Goal: Task Accomplishment & Management: Complete application form

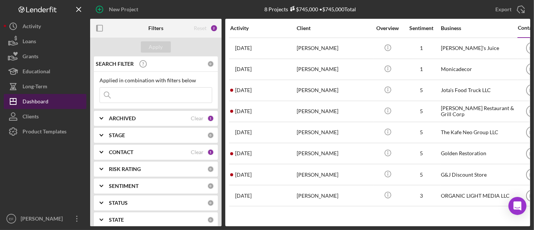
click at [40, 97] on div "Dashboard" at bounding box center [36, 102] width 26 height 17
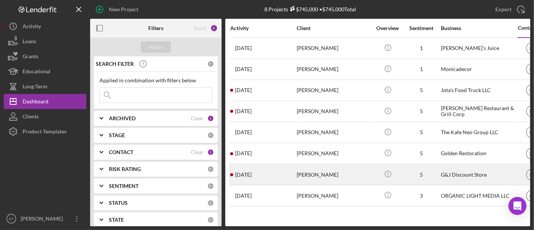
click at [280, 169] on div "1 day ago Lydia Owusu" at bounding box center [263, 175] width 66 height 20
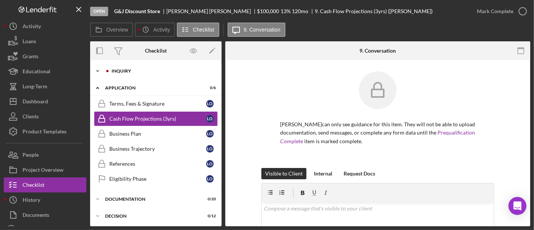
click at [103, 70] on icon "Icon/Expander" at bounding box center [97, 70] width 15 height 15
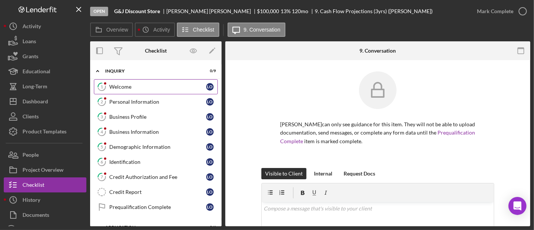
click at [124, 85] on div "Welcome" at bounding box center [157, 87] width 97 height 6
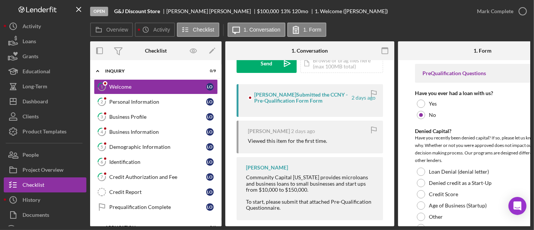
scroll to position [125, 0]
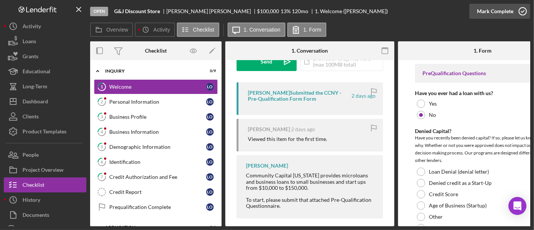
click at [511, 10] on div "Mark Complete" at bounding box center [495, 11] width 36 height 15
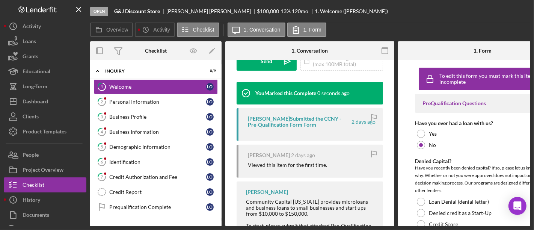
scroll to position [237, 0]
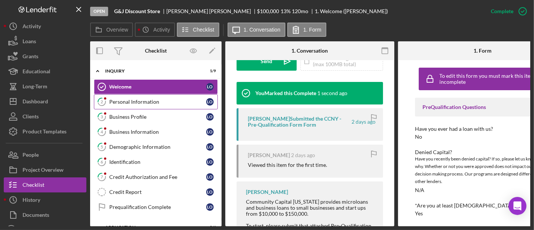
click at [131, 103] on div "Personal Information" at bounding box center [157, 102] width 97 height 6
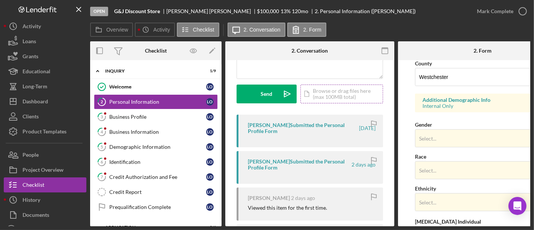
scroll to position [125, 0]
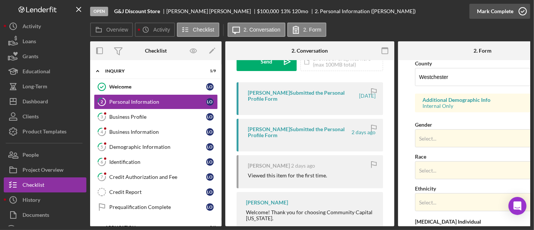
click at [498, 15] on div "Mark Complete" at bounding box center [495, 11] width 36 height 15
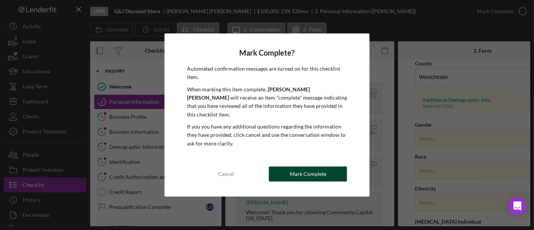
click at [320, 171] on div "Mark Complete" at bounding box center [308, 173] width 36 height 15
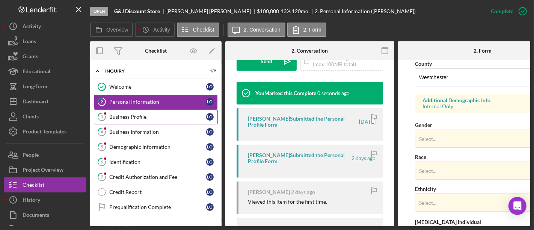
scroll to position [187, 0]
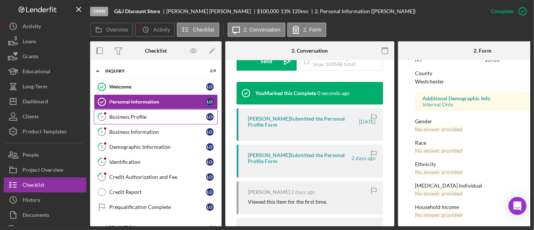
click at [122, 118] on div "Business Profile" at bounding box center [157, 117] width 97 height 6
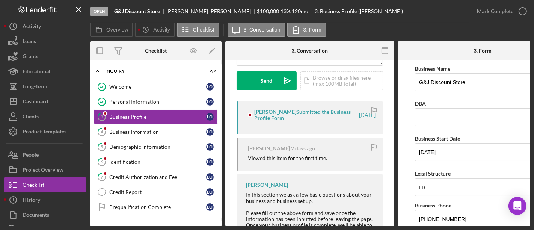
scroll to position [125, 0]
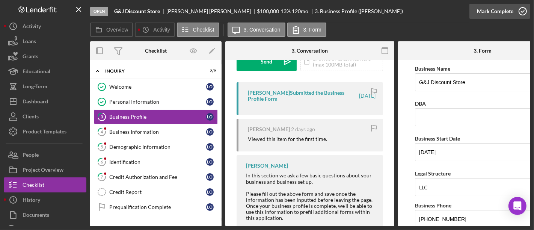
click at [505, 8] on div "Mark Complete" at bounding box center [495, 11] width 36 height 15
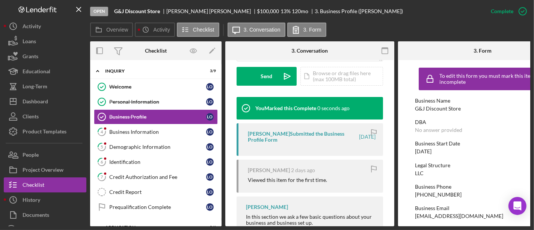
scroll to position [237, 0]
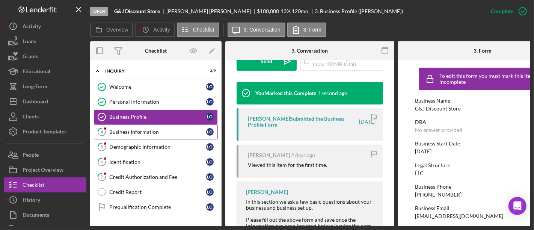
click at [136, 127] on link "4 Business Information L O" at bounding box center [156, 131] width 124 height 15
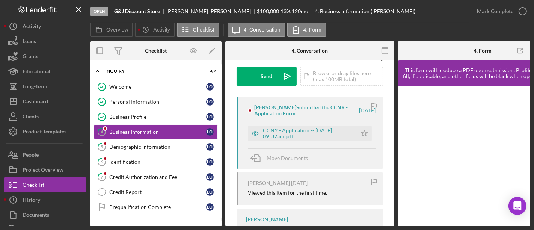
scroll to position [125, 0]
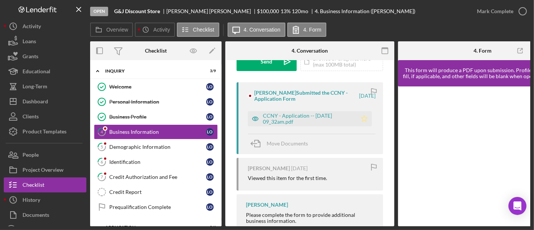
click at [361, 118] on polygon "button" at bounding box center [364, 118] width 6 height 6
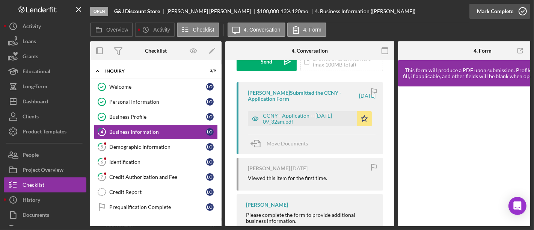
click at [486, 10] on div "Mark Complete" at bounding box center [495, 11] width 36 height 15
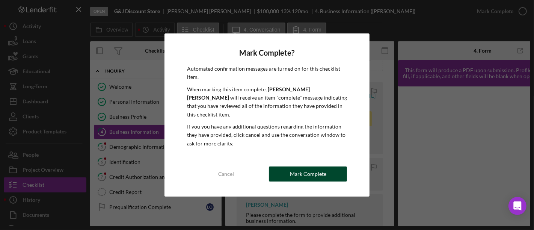
click at [306, 169] on div "Mark Complete" at bounding box center [308, 173] width 36 height 15
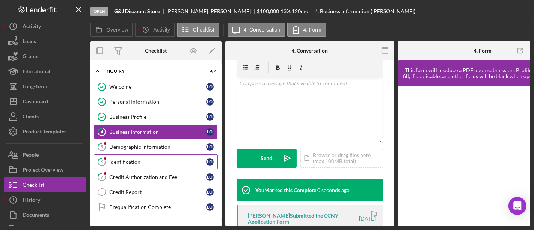
scroll to position [237, 0]
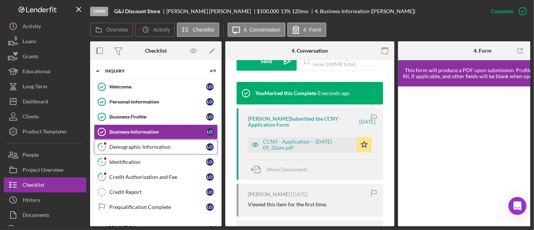
click at [132, 149] on link "5 Demographic Information L O" at bounding box center [156, 146] width 124 height 15
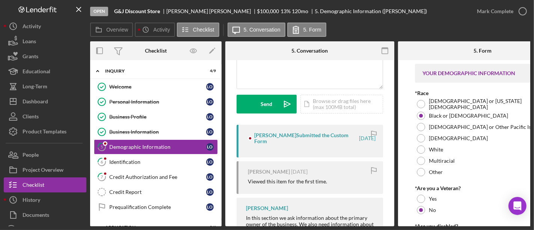
scroll to position [83, 0]
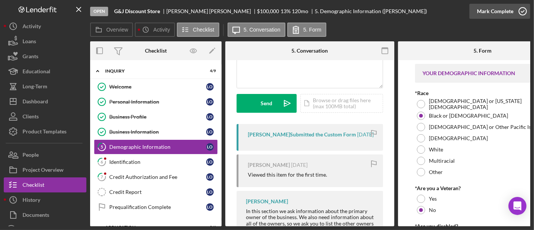
click at [492, 11] on div "Mark Complete" at bounding box center [495, 11] width 36 height 15
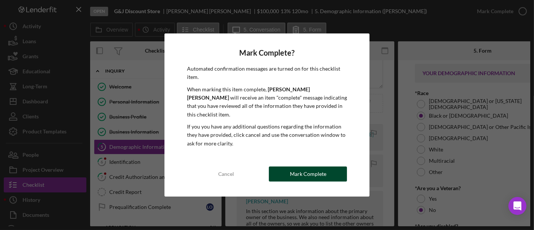
click at [288, 169] on button "Mark Complete" at bounding box center [308, 173] width 78 height 15
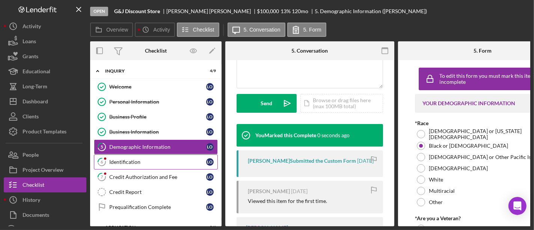
scroll to position [195, 0]
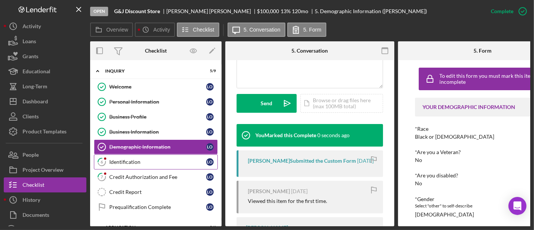
click at [157, 166] on link "6 Identification L O" at bounding box center [156, 161] width 124 height 15
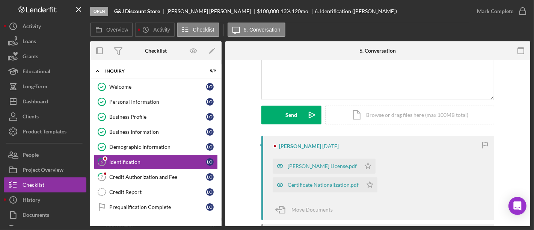
scroll to position [83, 0]
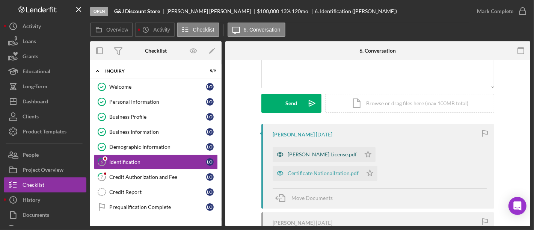
click at [329, 152] on div "Lydia Driver License.pdf" at bounding box center [322, 154] width 69 height 6
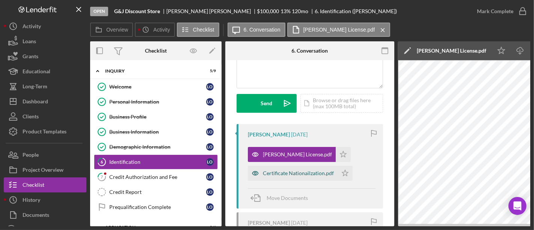
click at [281, 171] on div "Certificate Nationailzation.pdf" at bounding box center [298, 173] width 71 height 6
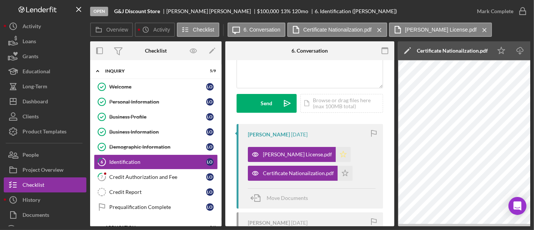
click at [336, 155] on icon "Icon/Star" at bounding box center [343, 154] width 15 height 15
click at [344, 172] on icon "Icon/Star" at bounding box center [345, 173] width 15 height 15
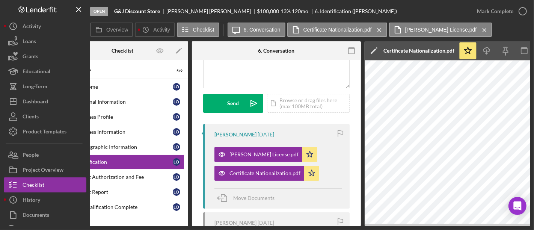
scroll to position [0, 0]
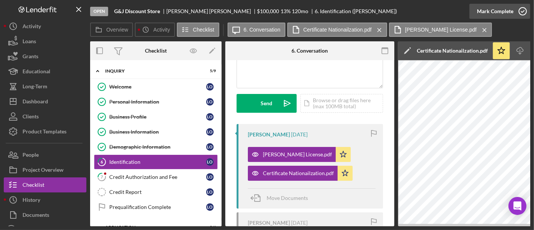
click at [514, 10] on icon "button" at bounding box center [522, 11] width 19 height 19
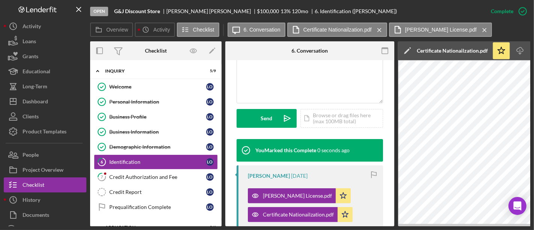
scroll to position [195, 0]
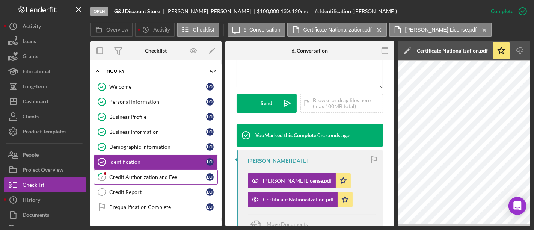
click at [163, 177] on div "Credit Authorization and Fee" at bounding box center [157, 177] width 97 height 6
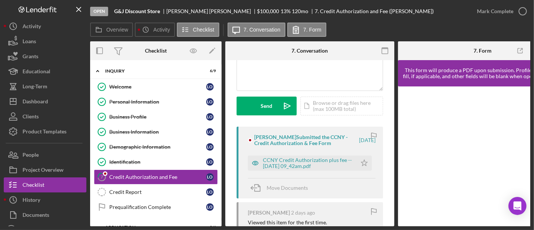
scroll to position [83, 0]
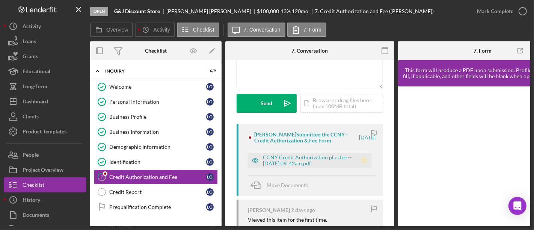
click at [357, 159] on icon "Icon/Star" at bounding box center [364, 160] width 15 height 15
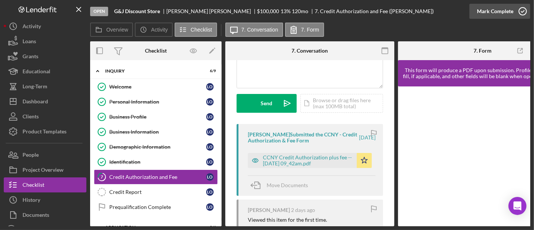
click at [477, 14] on button "Mark Complete" at bounding box center [500, 11] width 61 height 15
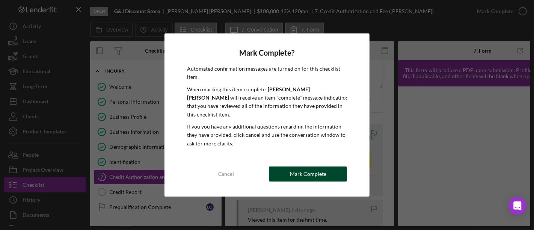
click at [321, 171] on div "Mark Complete" at bounding box center [308, 173] width 36 height 15
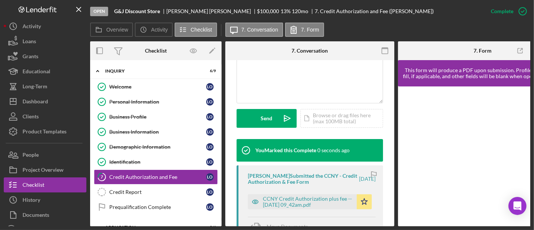
scroll to position [195, 0]
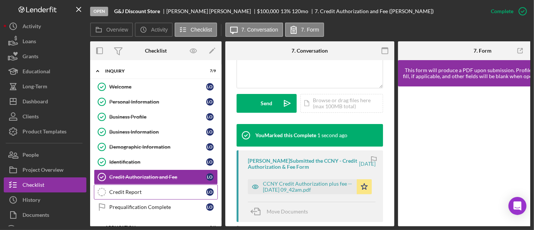
click at [178, 189] on div "Credit Report" at bounding box center [157, 192] width 97 height 6
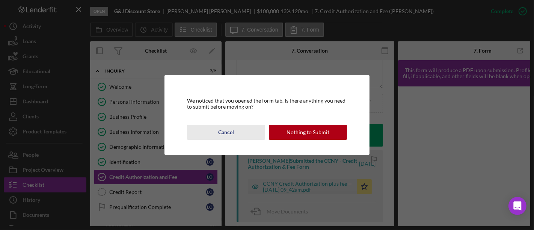
click at [231, 128] on div "Cancel" at bounding box center [226, 132] width 16 height 15
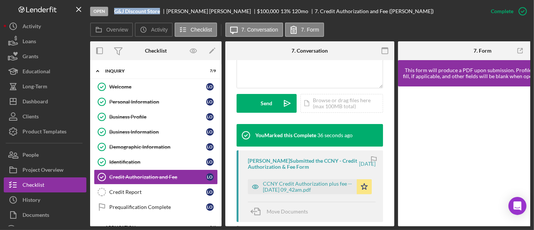
drag, startPoint x: 113, startPoint y: 14, endPoint x: 160, endPoint y: 12, distance: 46.2
click at [160, 12] on div "Open G&J Discount Store Lydia Owusu $100,000 $100,000 13 % 120 mo 7. Credit Aut…" at bounding box center [286, 11] width 393 height 23
copy b "G&J Discount Store"
click at [292, 77] on div "v Color teal Color pink Remove color Add row above Add row below Add column bef…" at bounding box center [310, 55] width 146 height 66
click at [231, 168] on div "This item has been marked complete. In order for Lydia Owusu to upload document…" at bounding box center [309, 99] width 169 height 469
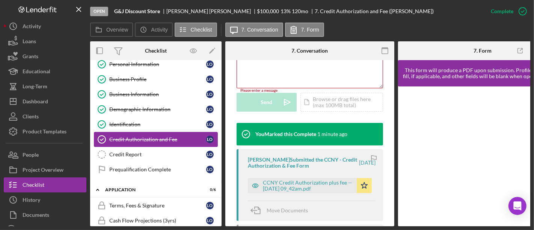
scroll to position [83, 0]
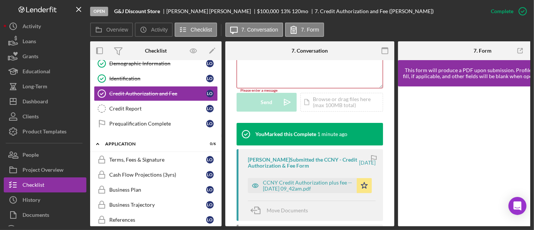
click at [231, 123] on div "This item has been marked complete. In order for Lydia Owusu to upload document…" at bounding box center [309, 99] width 169 height 468
click at [137, 103] on link "Credit Report Credit Report L O" at bounding box center [156, 108] width 124 height 15
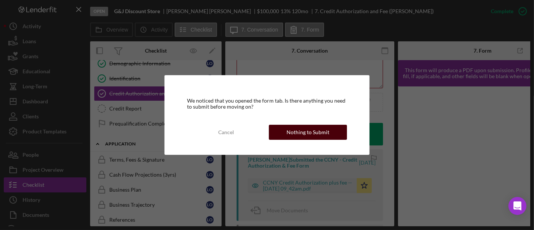
click at [298, 128] on div "Nothing to Submit" at bounding box center [308, 132] width 43 height 15
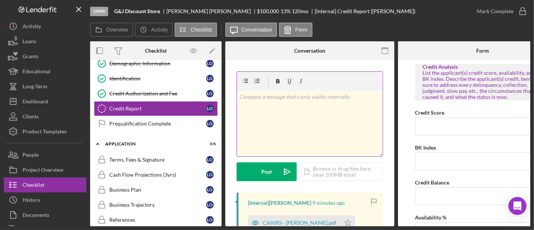
scroll to position [125, 0]
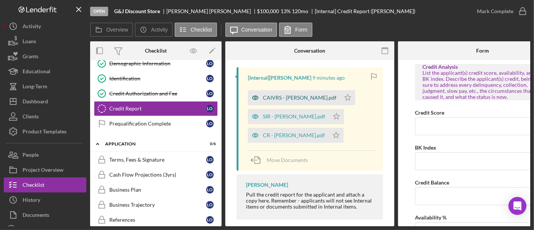
click at [289, 98] on div "CAIVRS - [PERSON_NAME].pdf" at bounding box center [300, 98] width 74 height 6
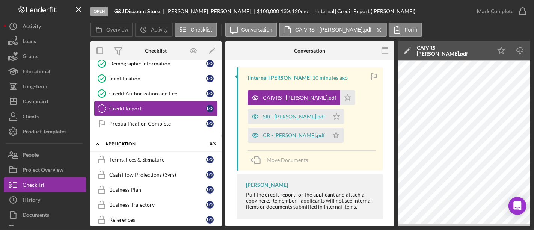
click at [349, 229] on div "Open G&J Discount Store Lydia Owusu $100,000 $100,000 13 % 120 mo [Internal] Cr…" at bounding box center [267, 115] width 534 height 230
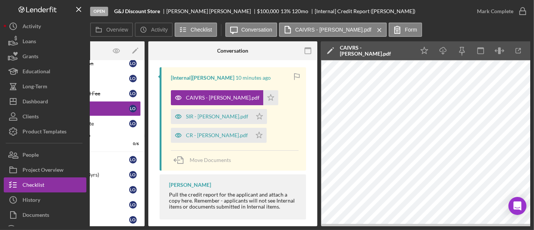
scroll to position [0, 0]
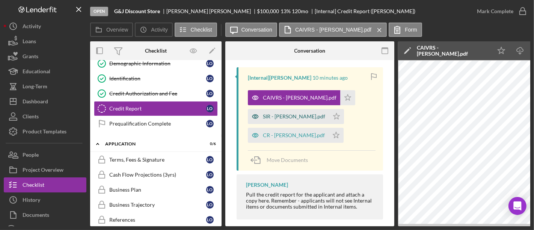
click at [285, 115] on div "SIR - [PERSON_NAME].pdf" at bounding box center [294, 116] width 62 height 6
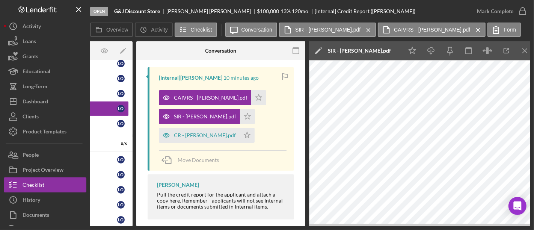
scroll to position [0, 91]
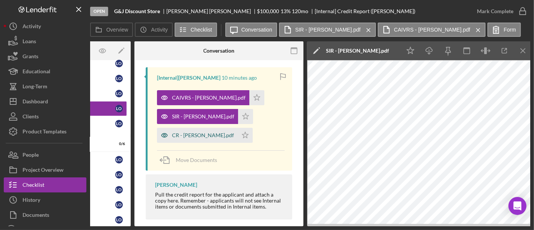
click at [177, 134] on div "CR - [PERSON_NAME].pdf" at bounding box center [203, 135] width 62 height 6
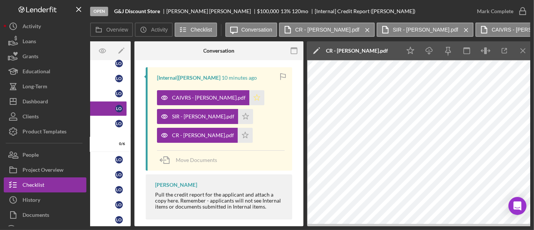
click at [249, 95] on icon "Icon/Star" at bounding box center [256, 97] width 15 height 15
click at [238, 116] on icon "Icon/Star" at bounding box center [245, 116] width 15 height 15
click at [503, 51] on icon "button" at bounding box center [504, 50] width 17 height 17
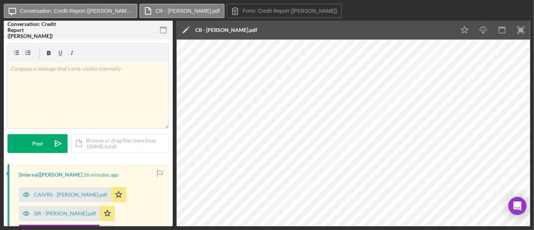
scroll to position [42, 0]
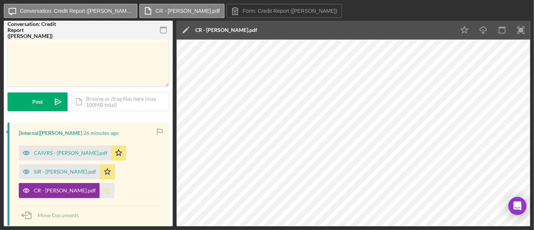
click at [100, 190] on icon "Icon/Star" at bounding box center [107, 190] width 15 height 15
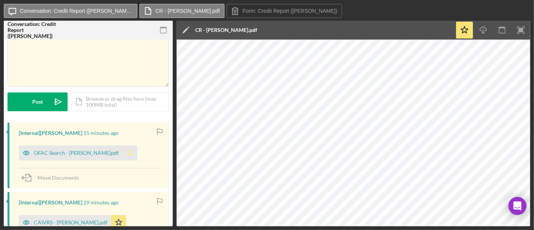
click at [122, 152] on icon "Icon/Star" at bounding box center [129, 152] width 15 height 15
click at [69, 148] on div "OFAC Search - [PERSON_NAME]pdf" at bounding box center [71, 152] width 104 height 15
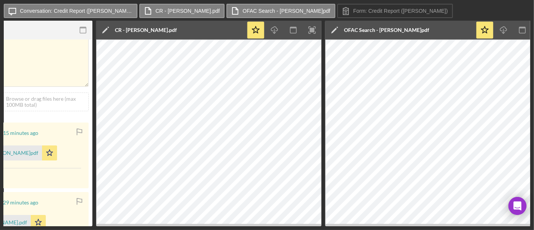
scroll to position [0, 100]
